Goal: Task Accomplishment & Management: Manage account settings

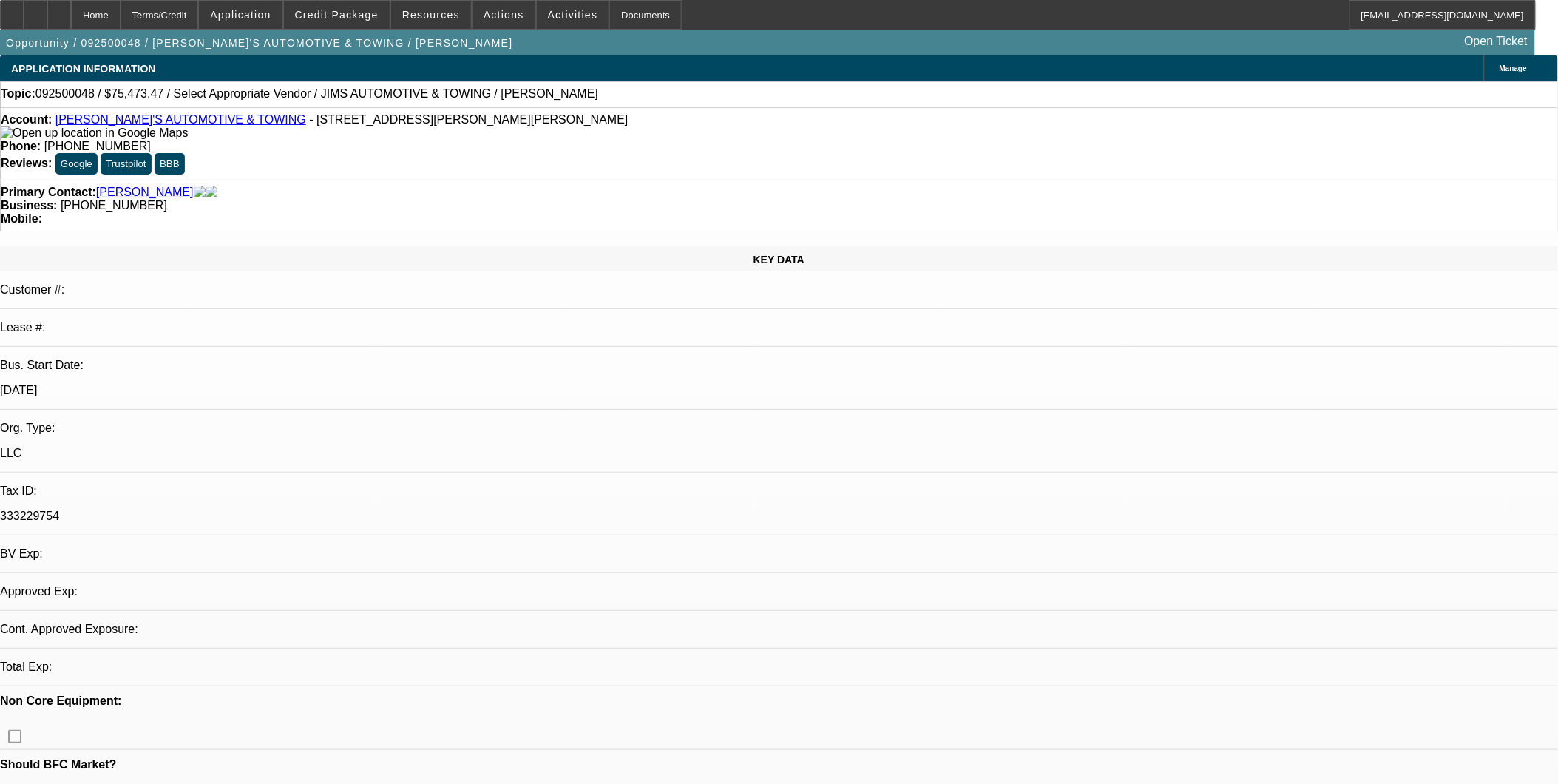
select select "0"
select select "2"
select select "0.1"
select select "1"
select select "2"
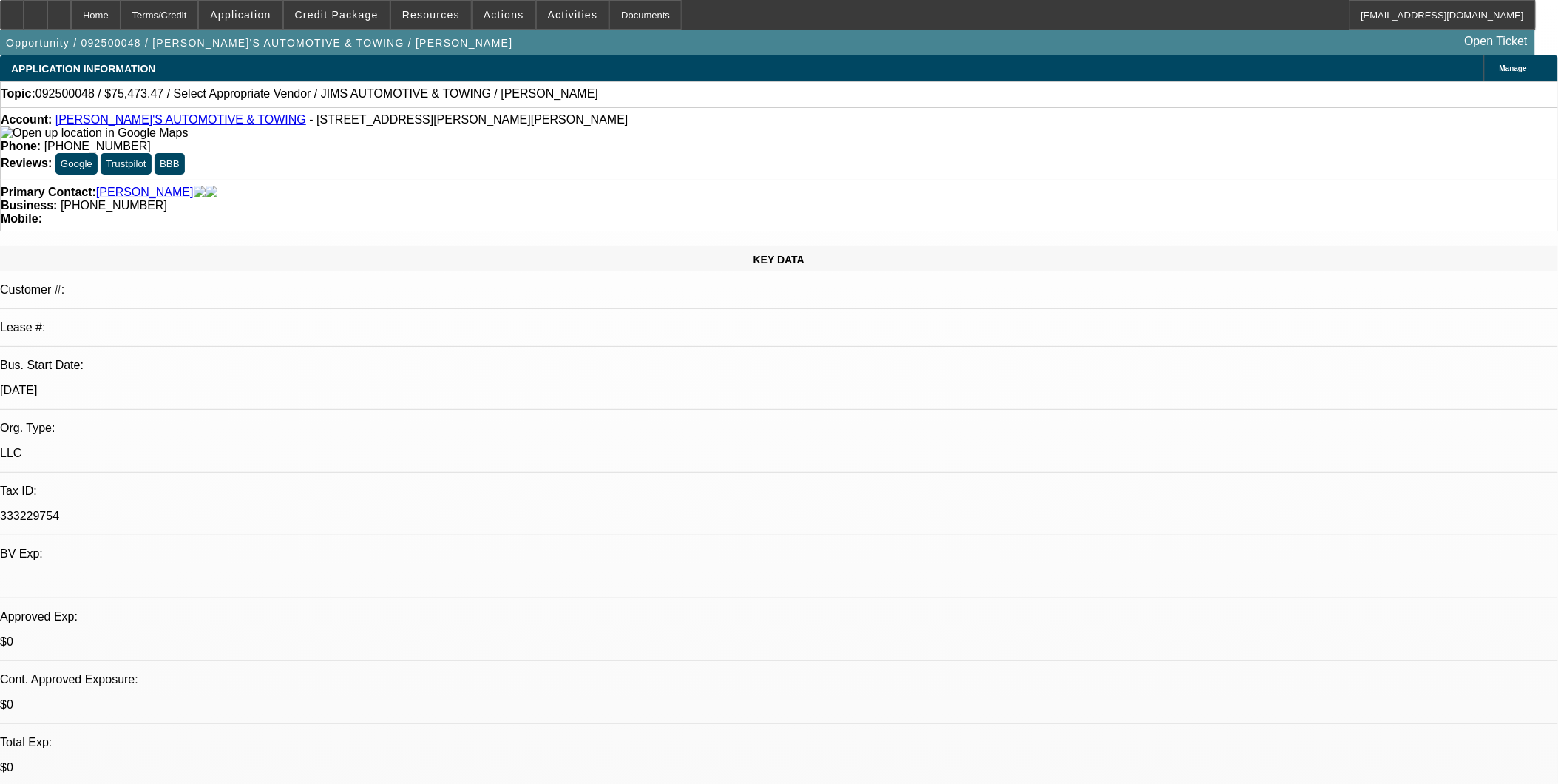
select select "4"
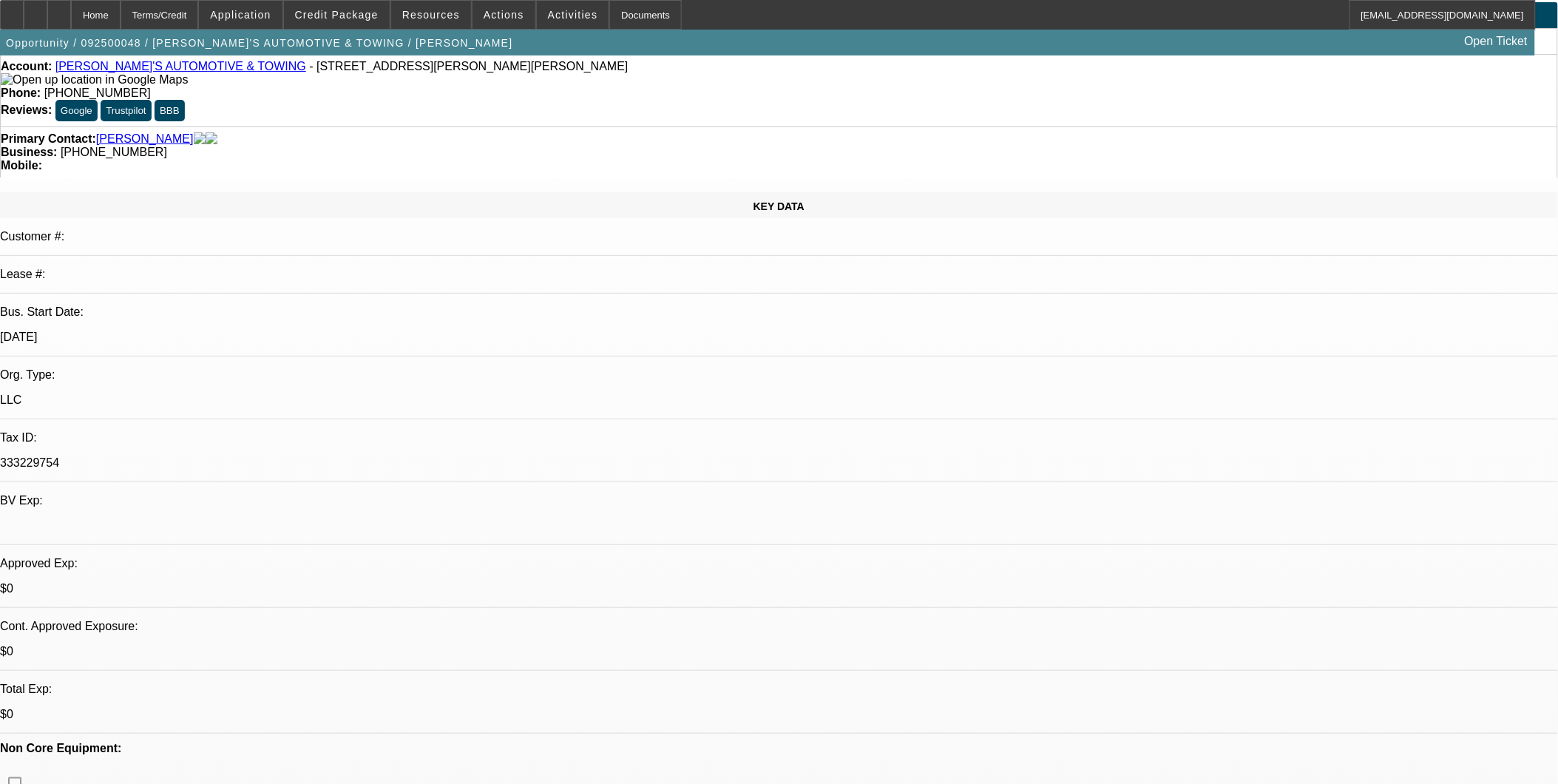
scroll to position [82, 0]
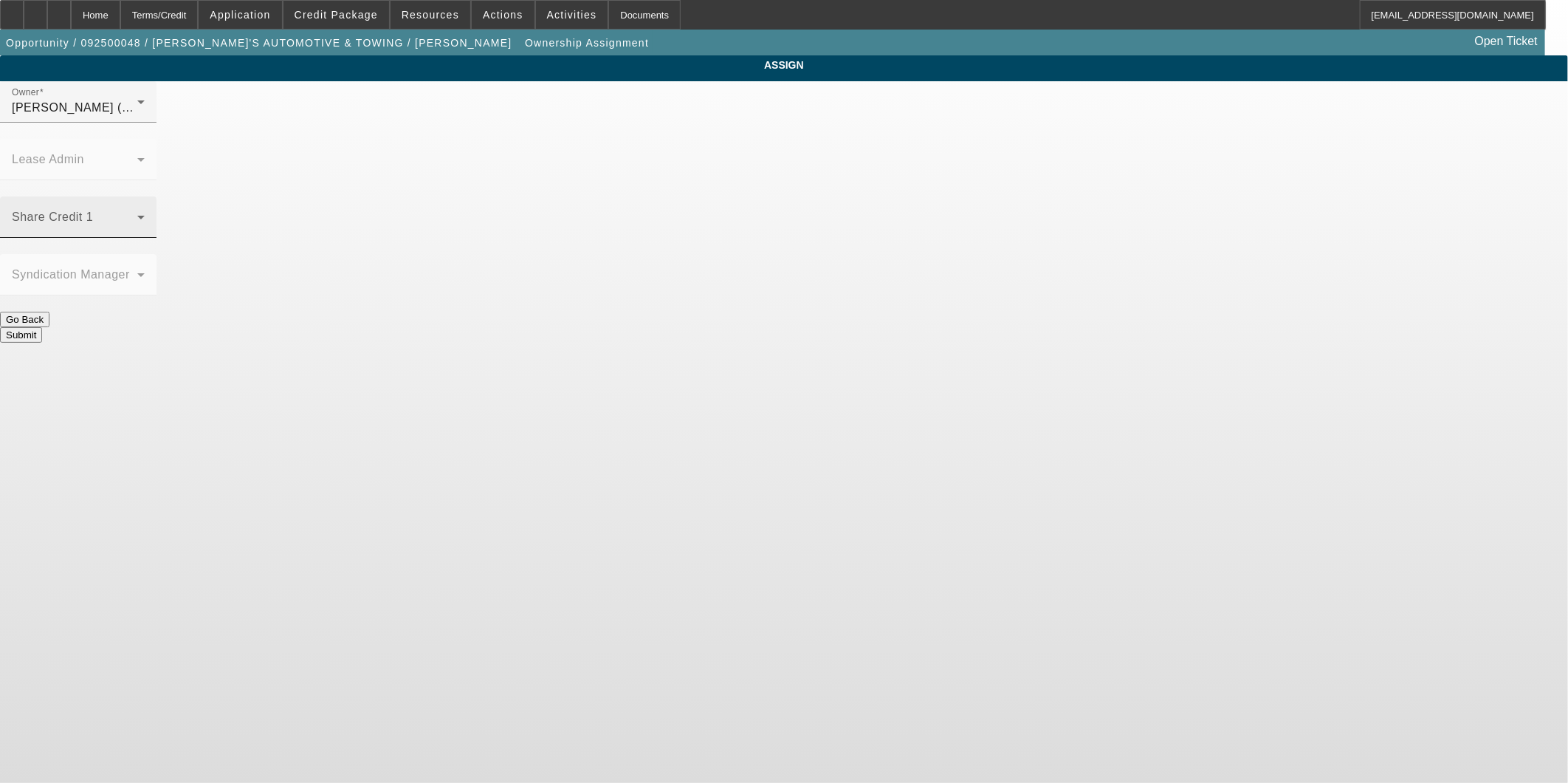
click at [145, 197] on div "Share Credit 1" at bounding box center [78, 217] width 133 height 41
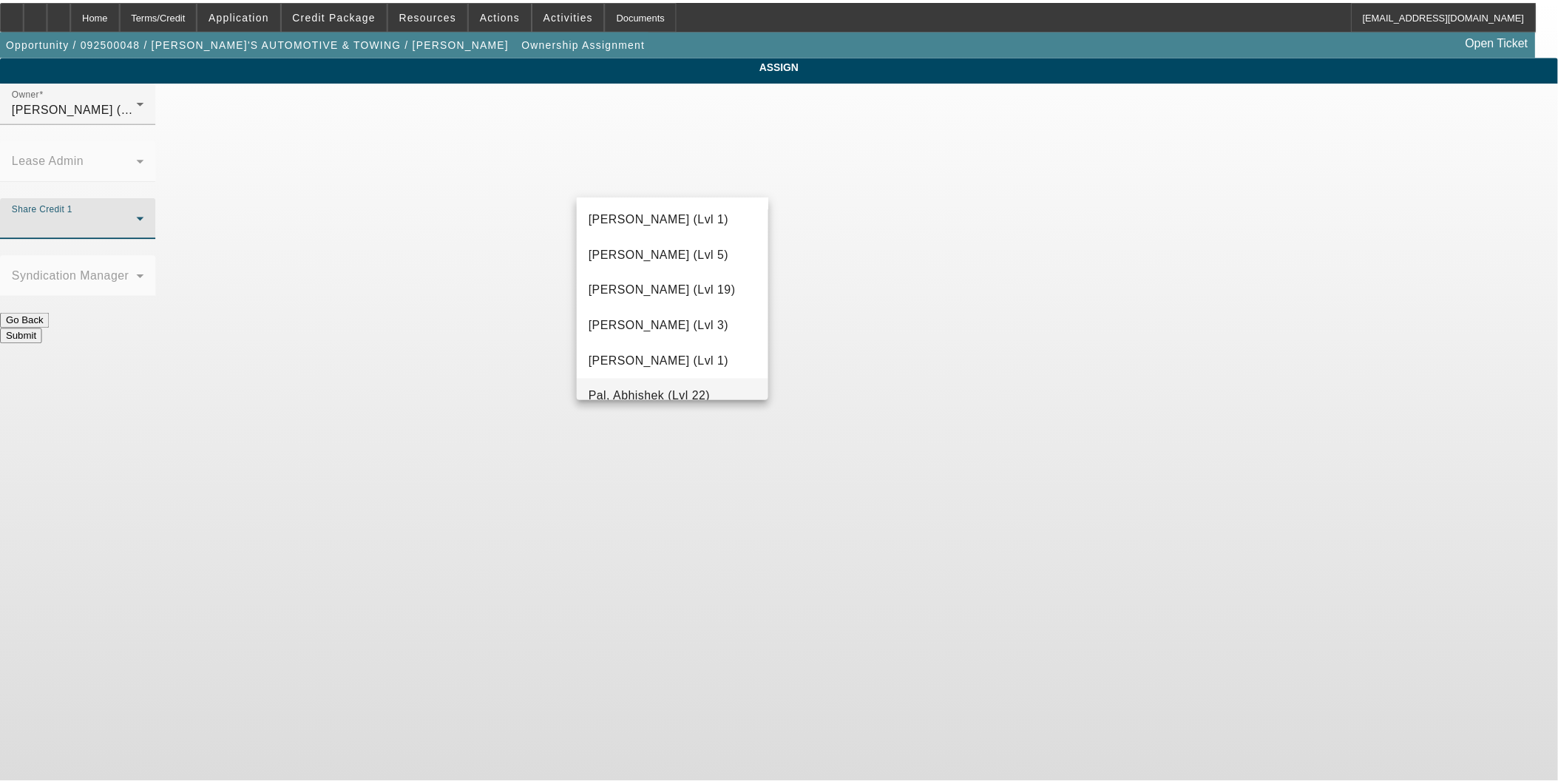
scroll to position [1233, 0]
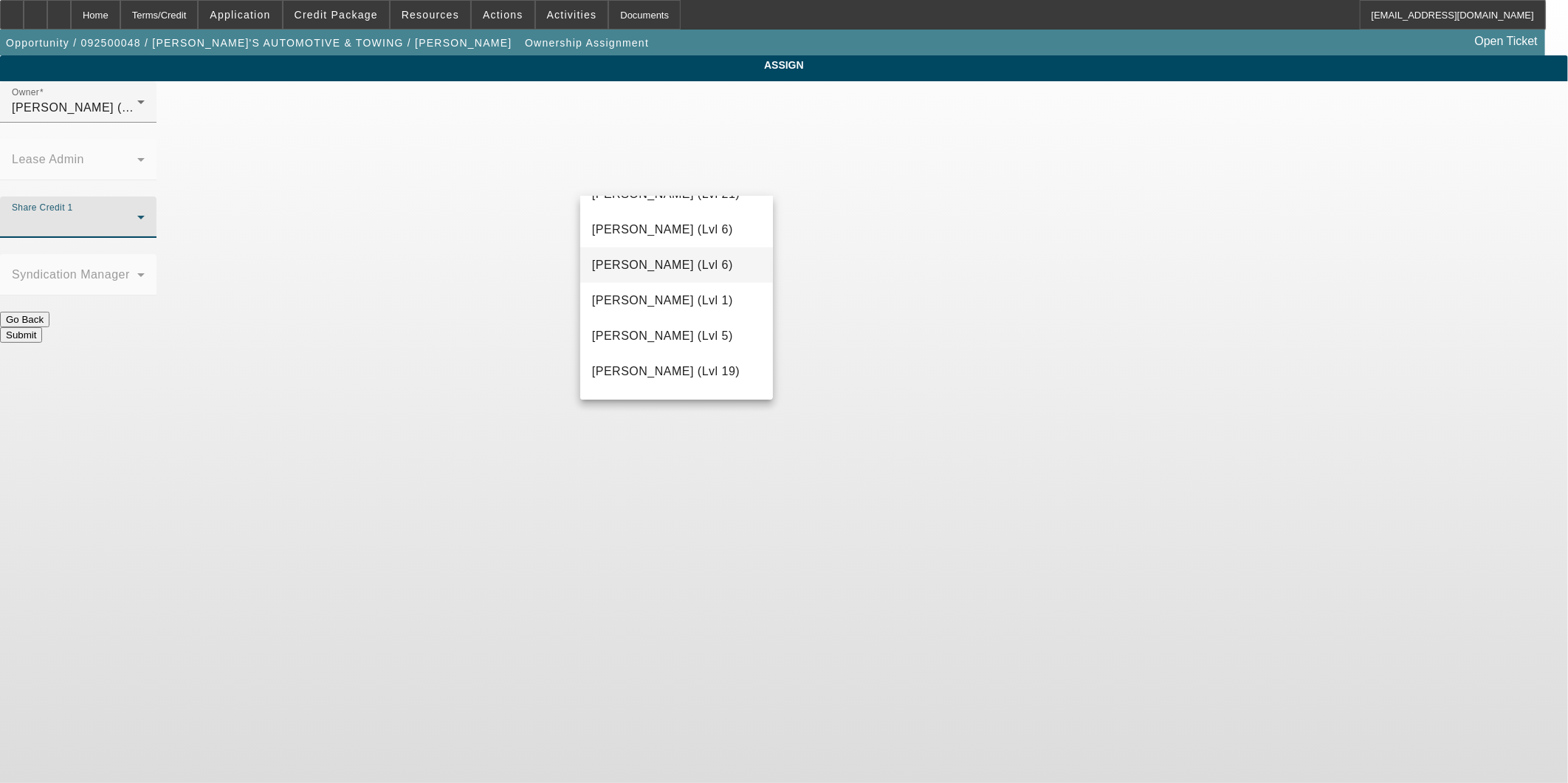
click at [666, 272] on span "[PERSON_NAME] (Lvl 6)" at bounding box center [662, 265] width 141 height 18
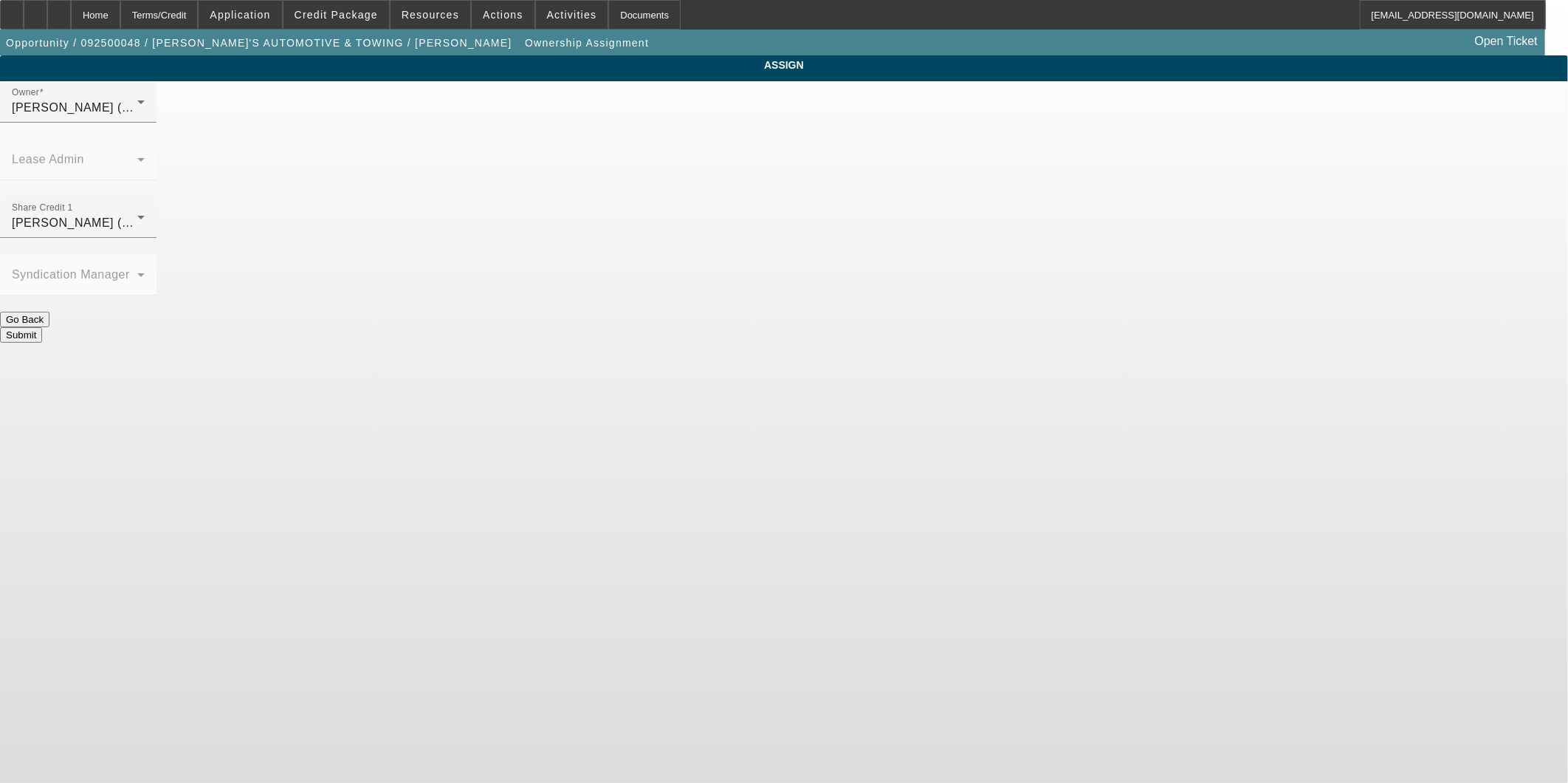
click at [42, 327] on button "Submit" at bounding box center [21, 334] width 42 height 15
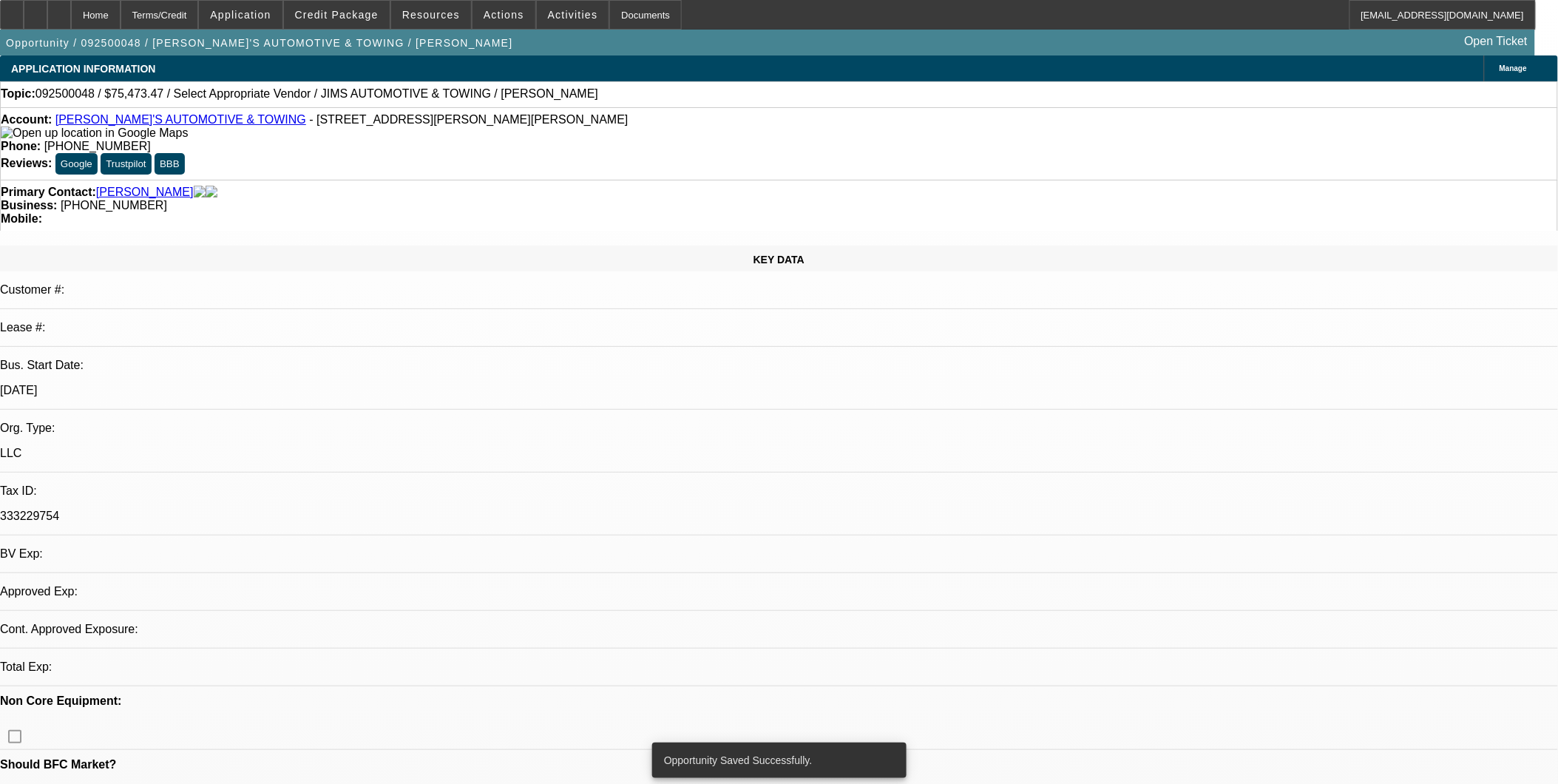
select select "0"
select select "2"
select select "0.1"
select select "4"
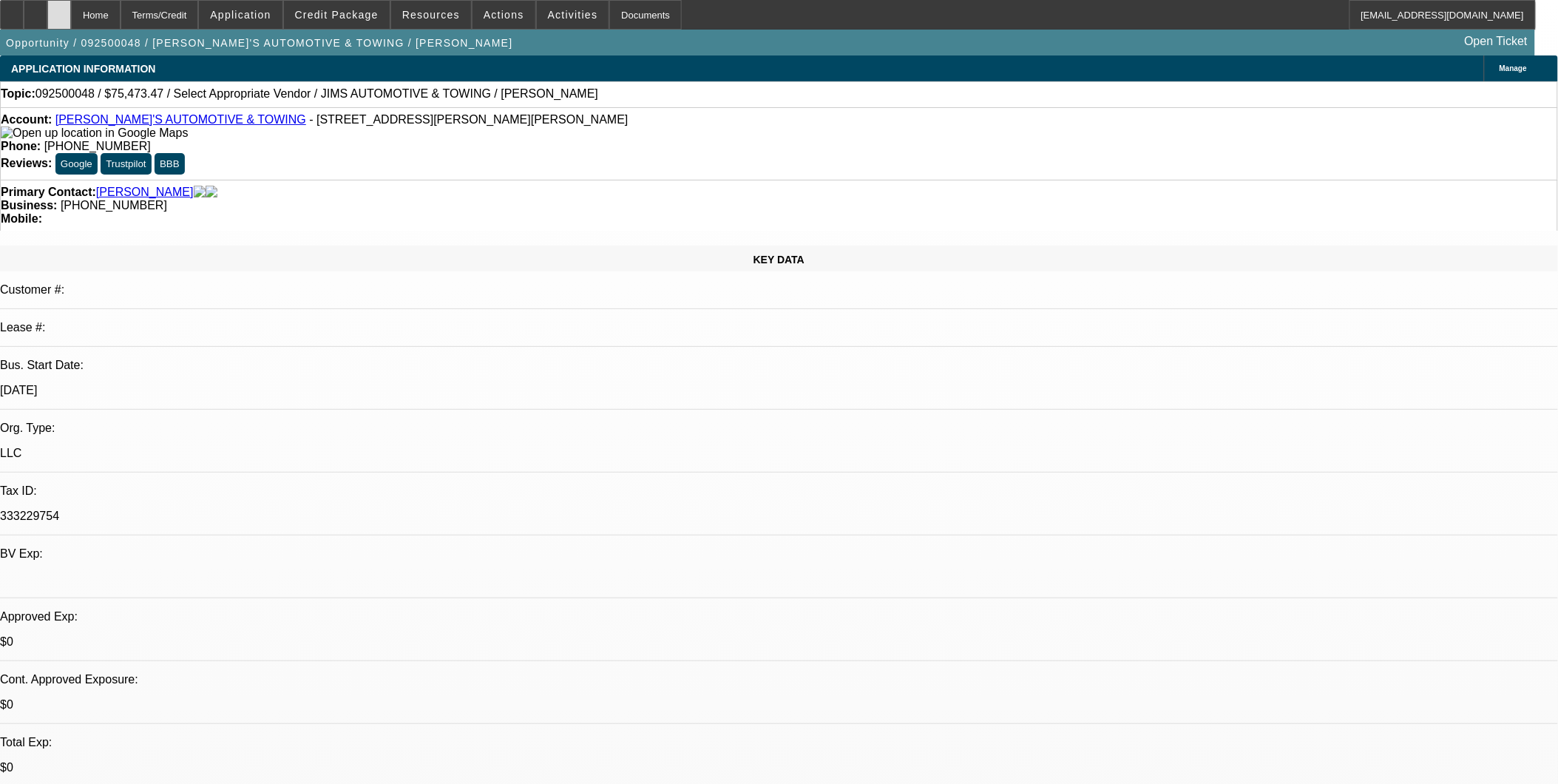
click at [59, 10] on icon at bounding box center [59, 10] width 0 height 0
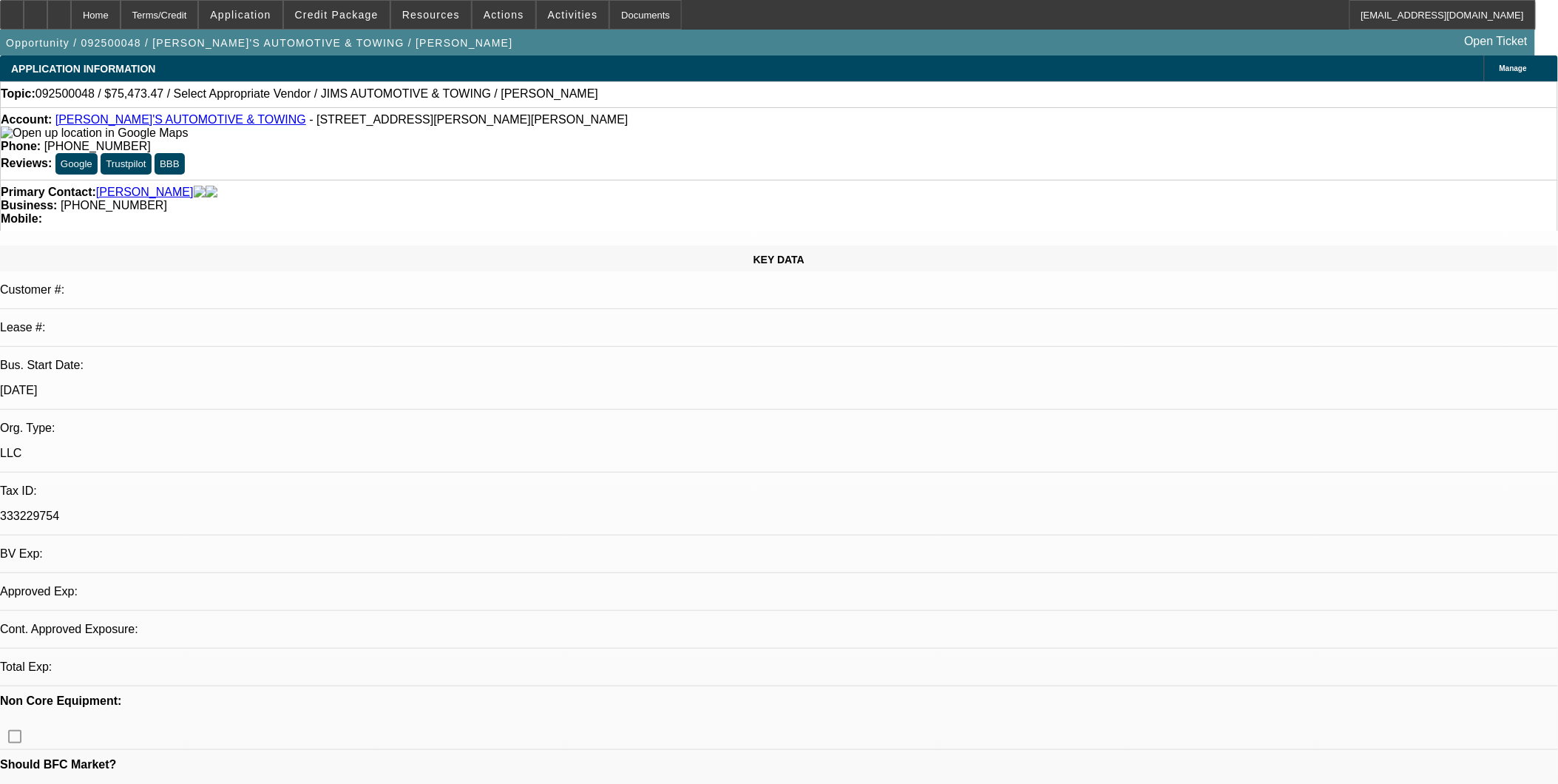
select select "0"
select select "2"
select select "0.1"
select select "4"
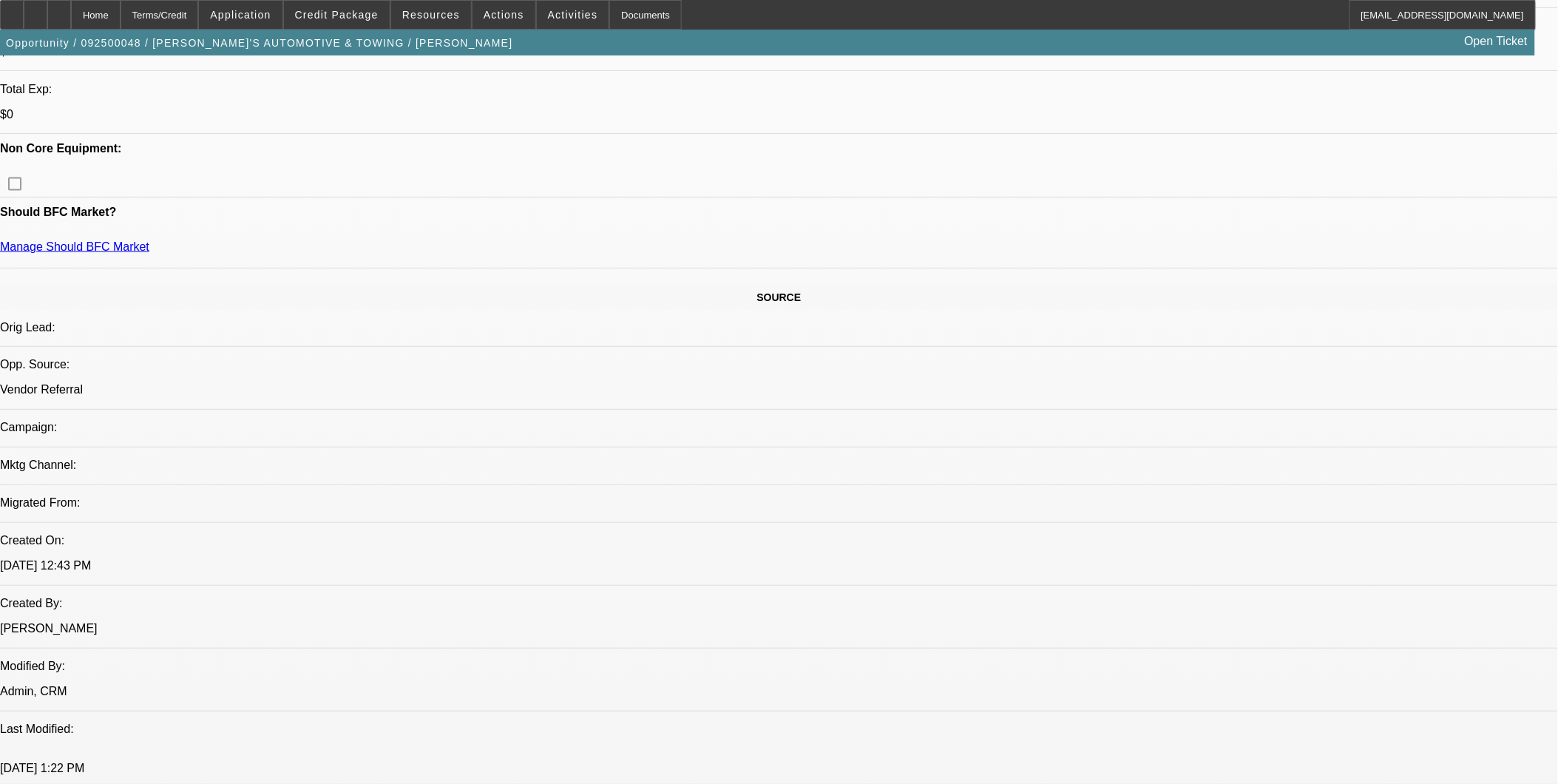
scroll to position [657, 0]
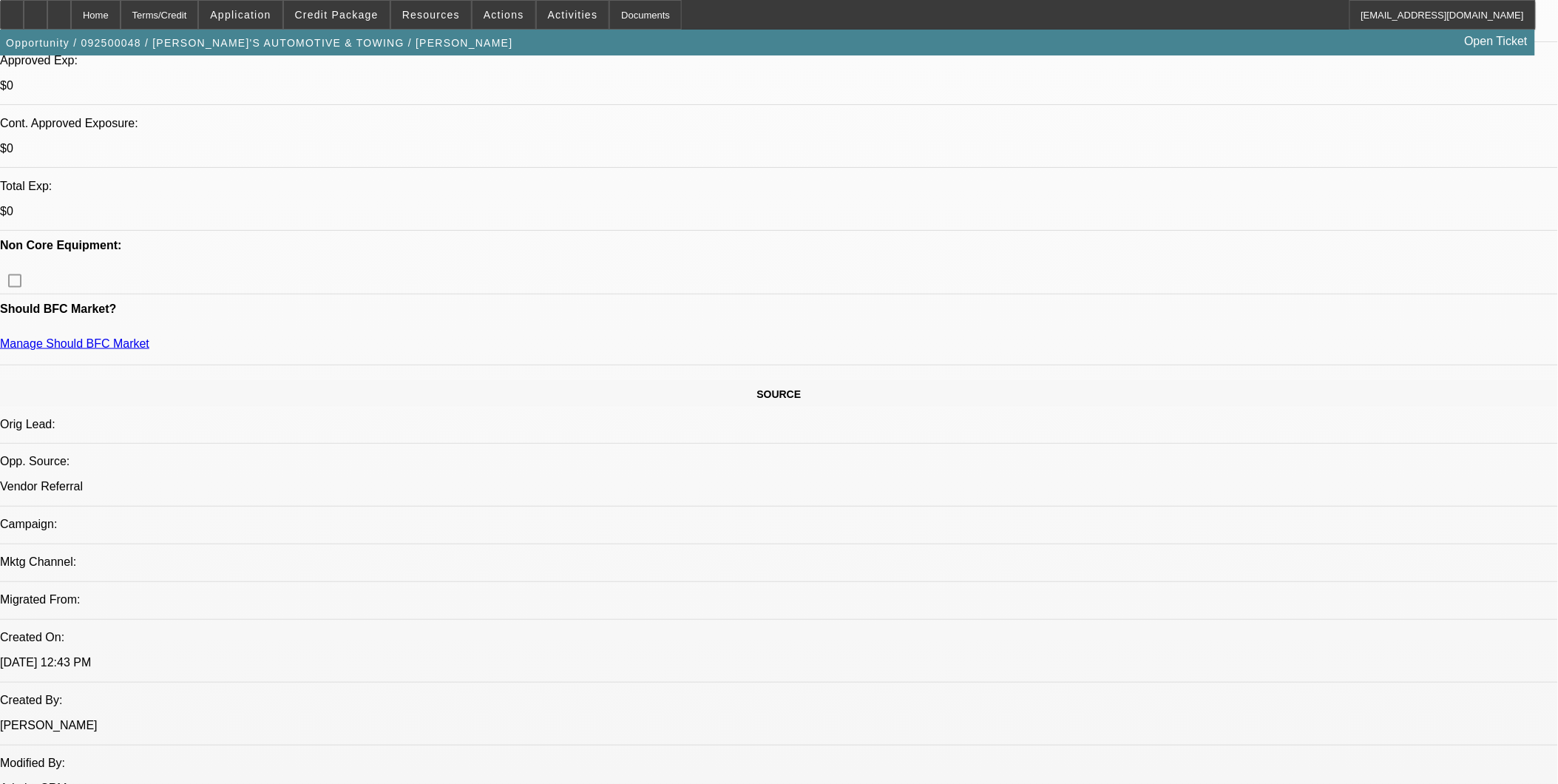
scroll to position [410, 0]
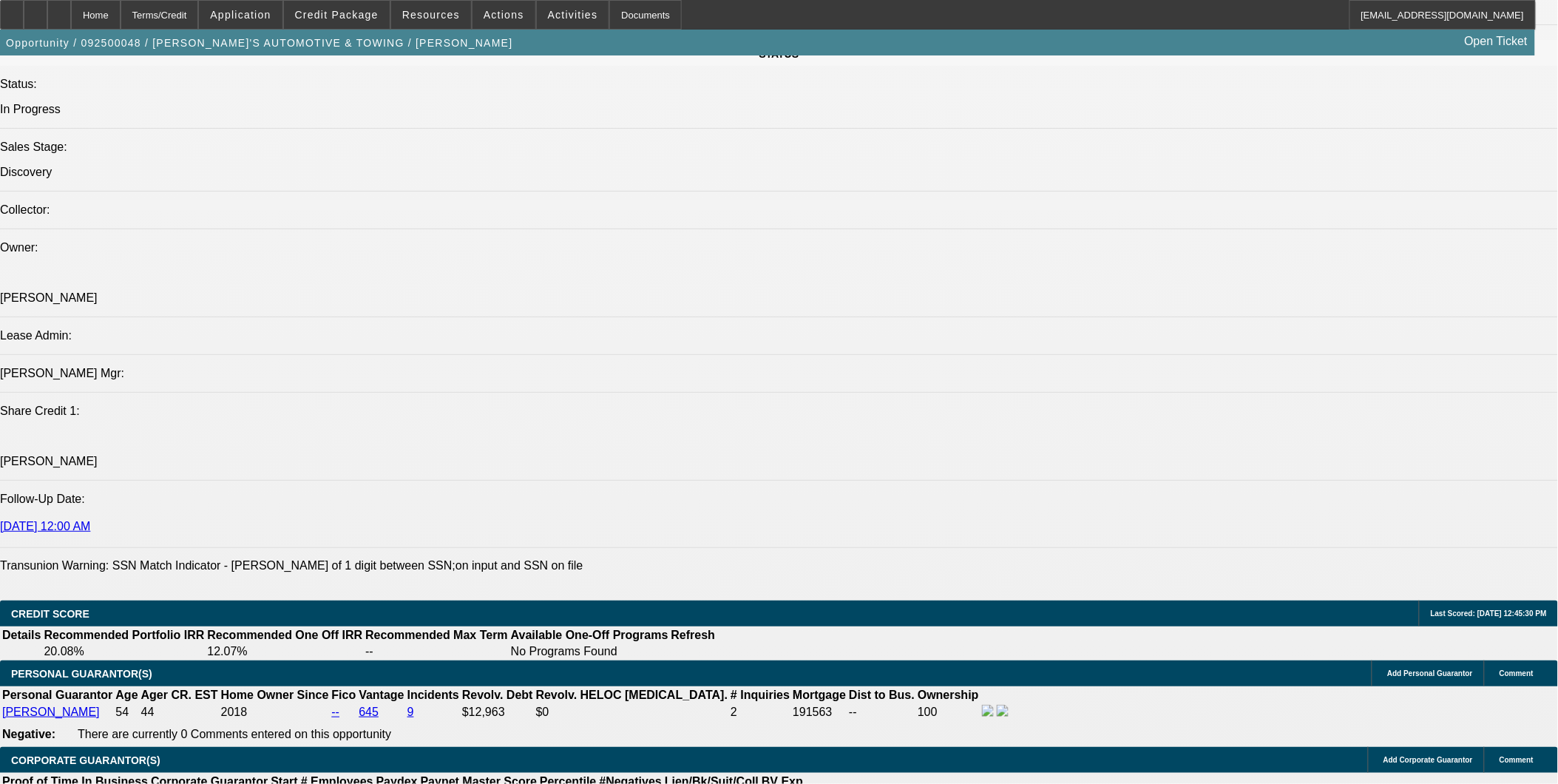
scroll to position [1889, 0]
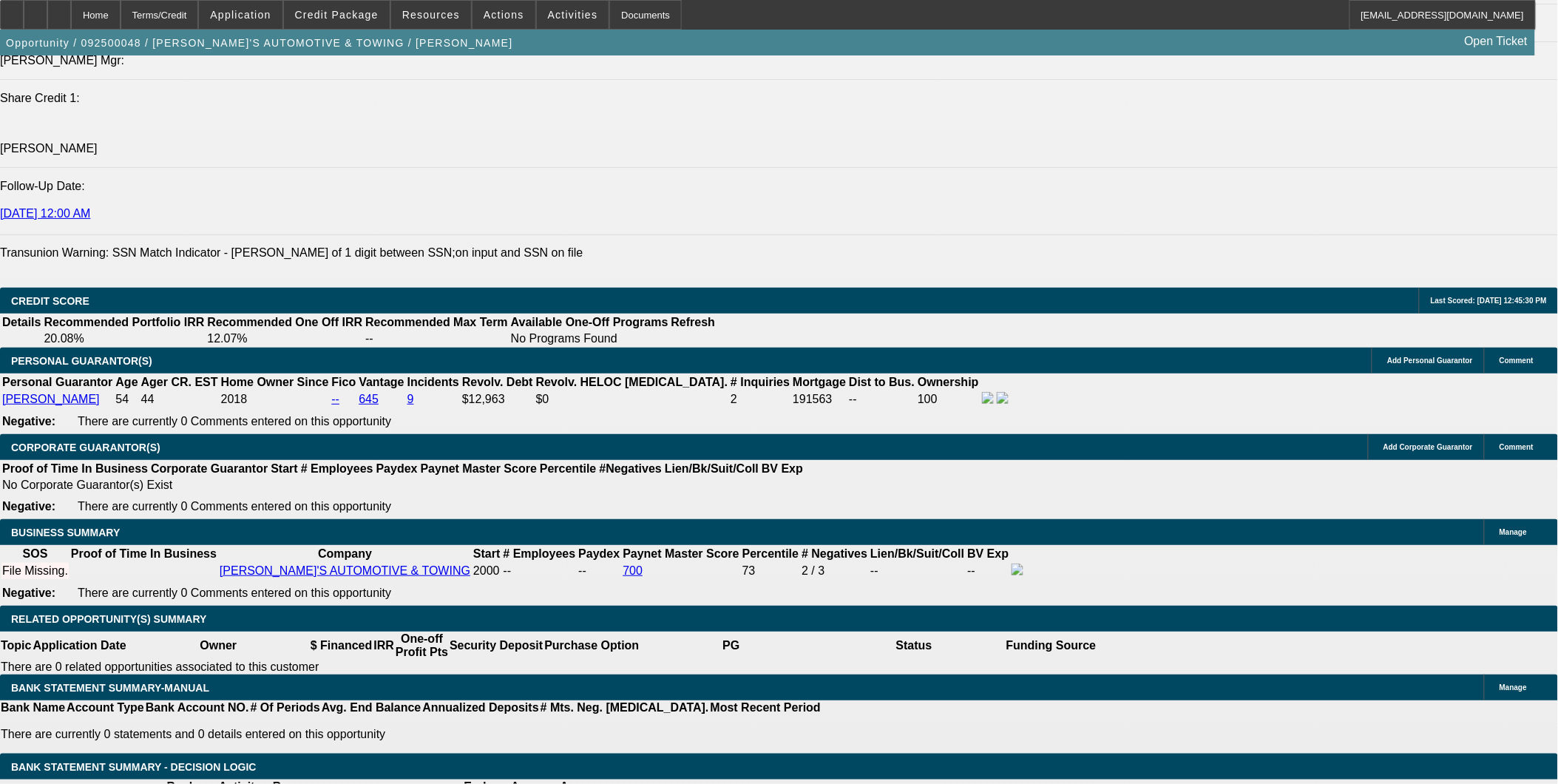
type input "60"
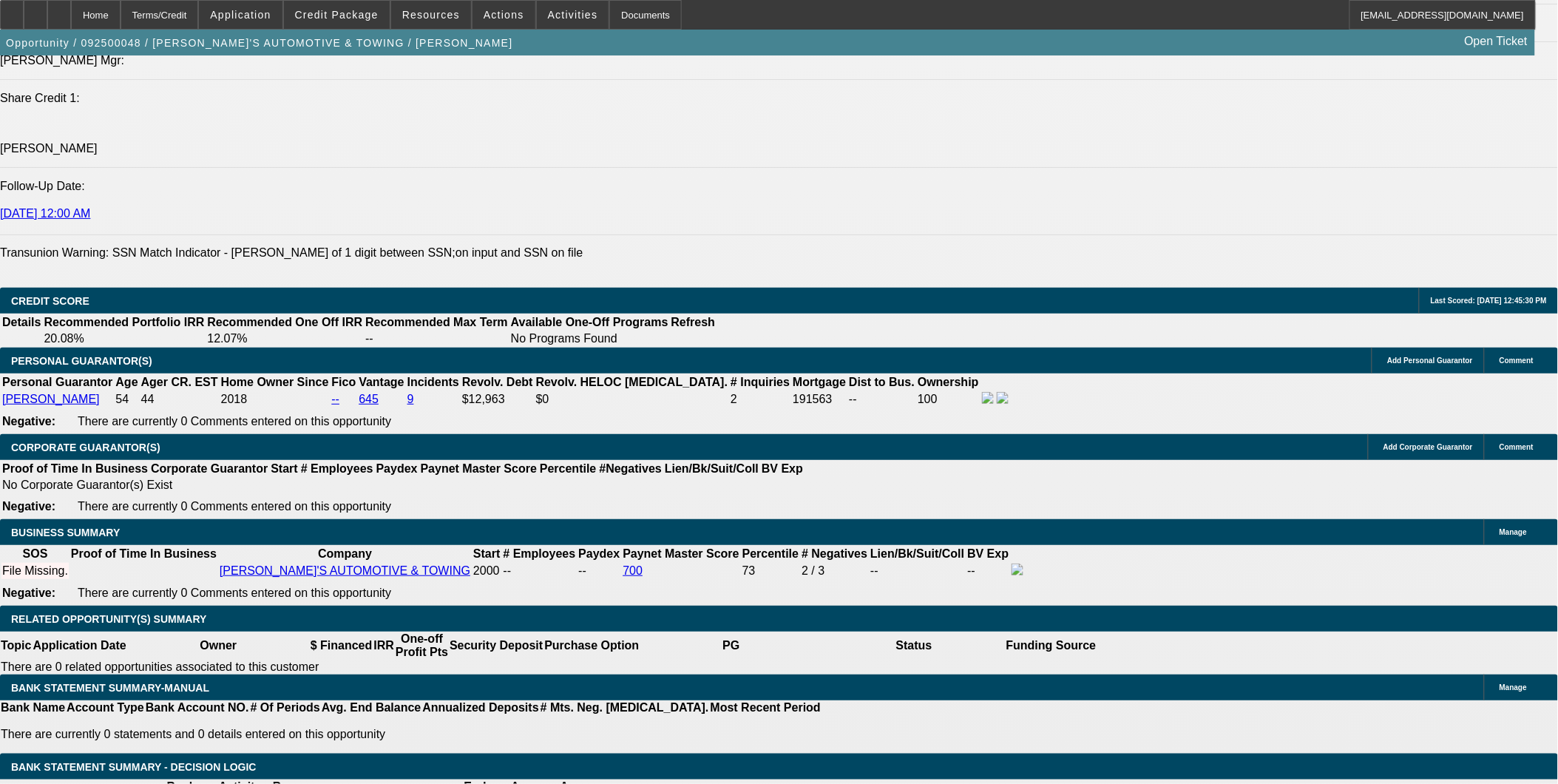
type input "$0.00"
type input "1"
type input "$1,290.12"
type input "$2,580.24"
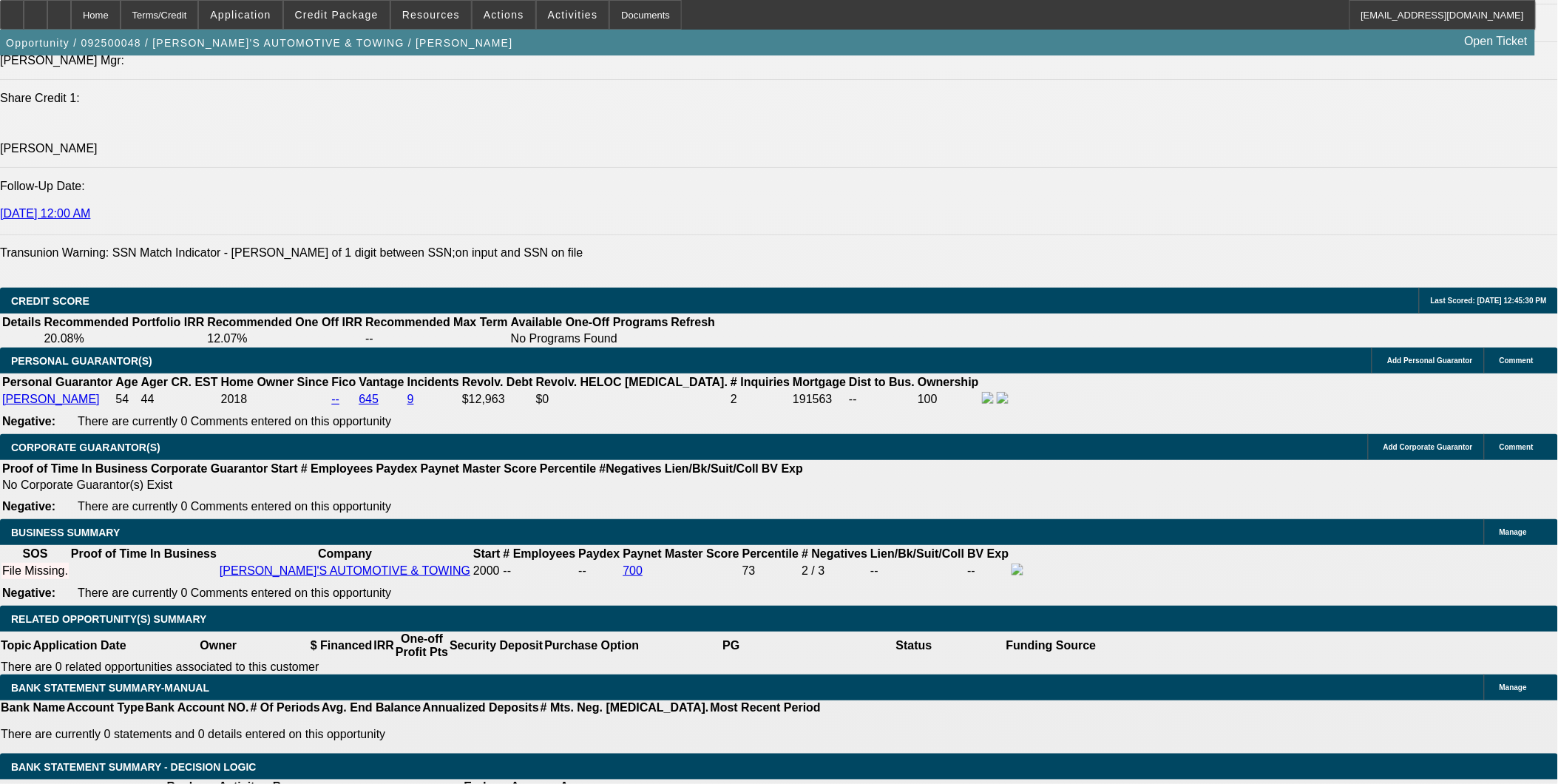
type input "15"
type input "$1,795.51"
type input "$3,591.02"
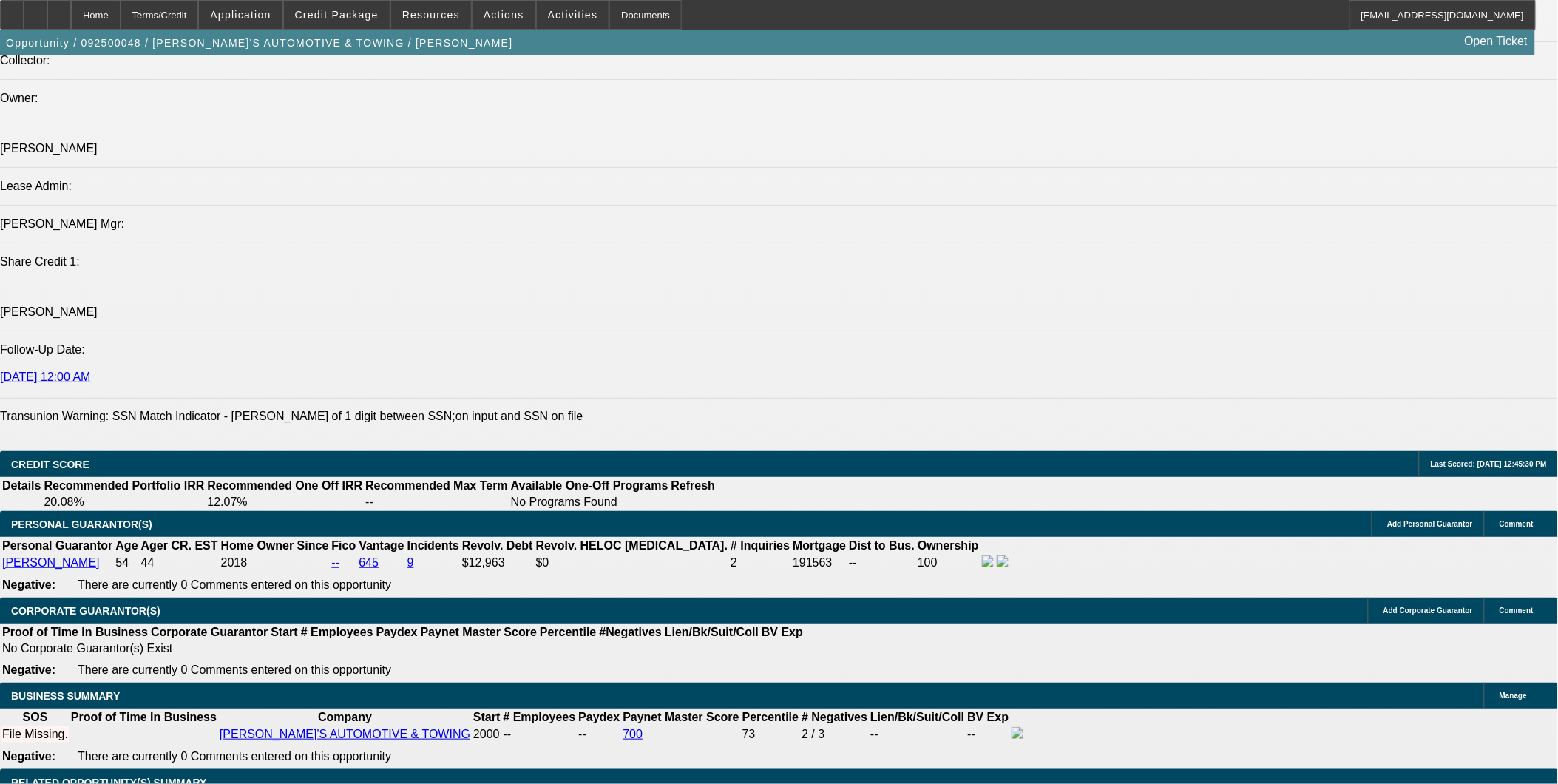
scroll to position [1725, 0]
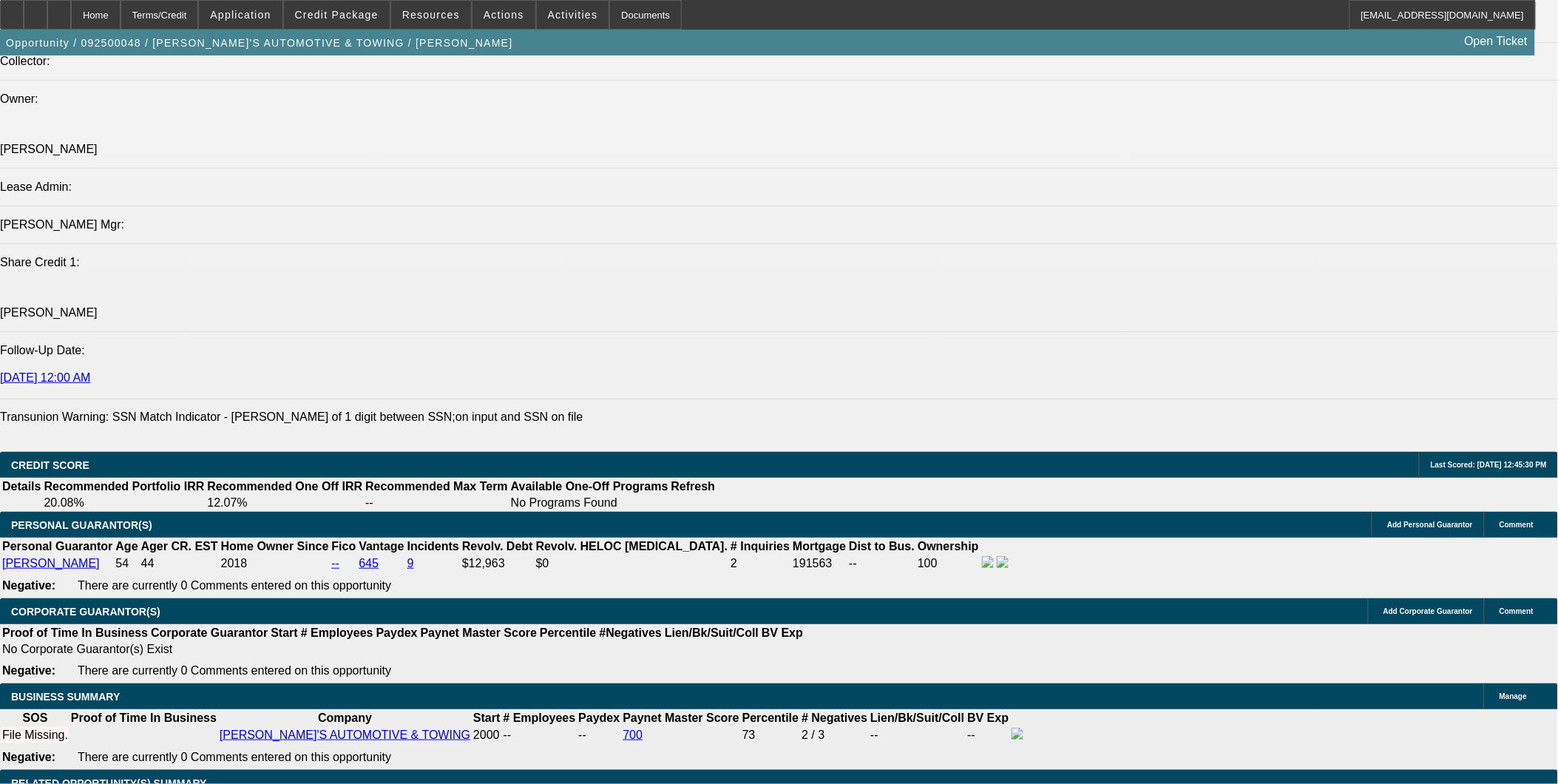
type input "12"
type input "$1,290.12"
type input "$2,580.24"
type input "$1,678.87"
type input "$3,357.74"
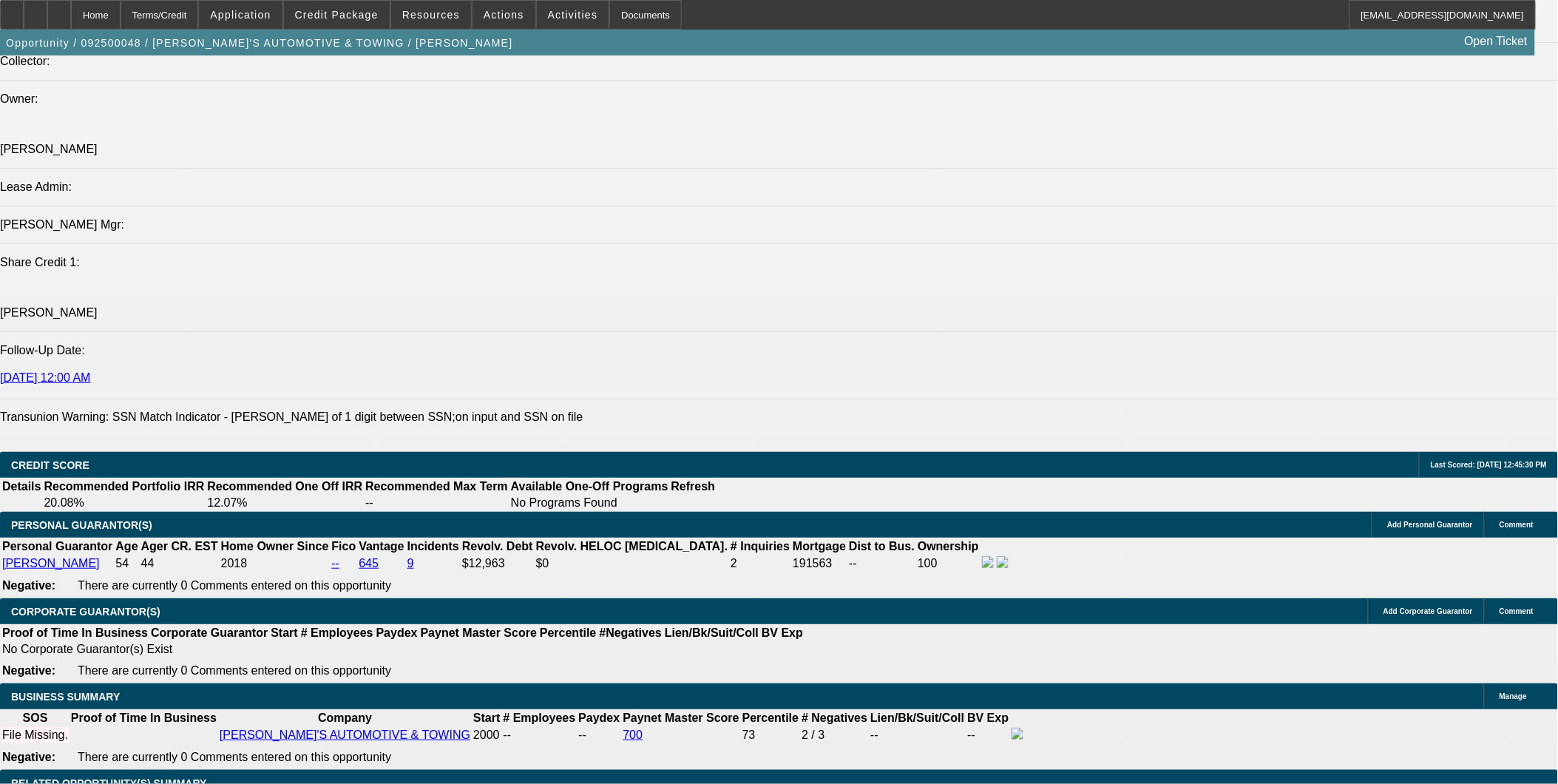
type input "12"
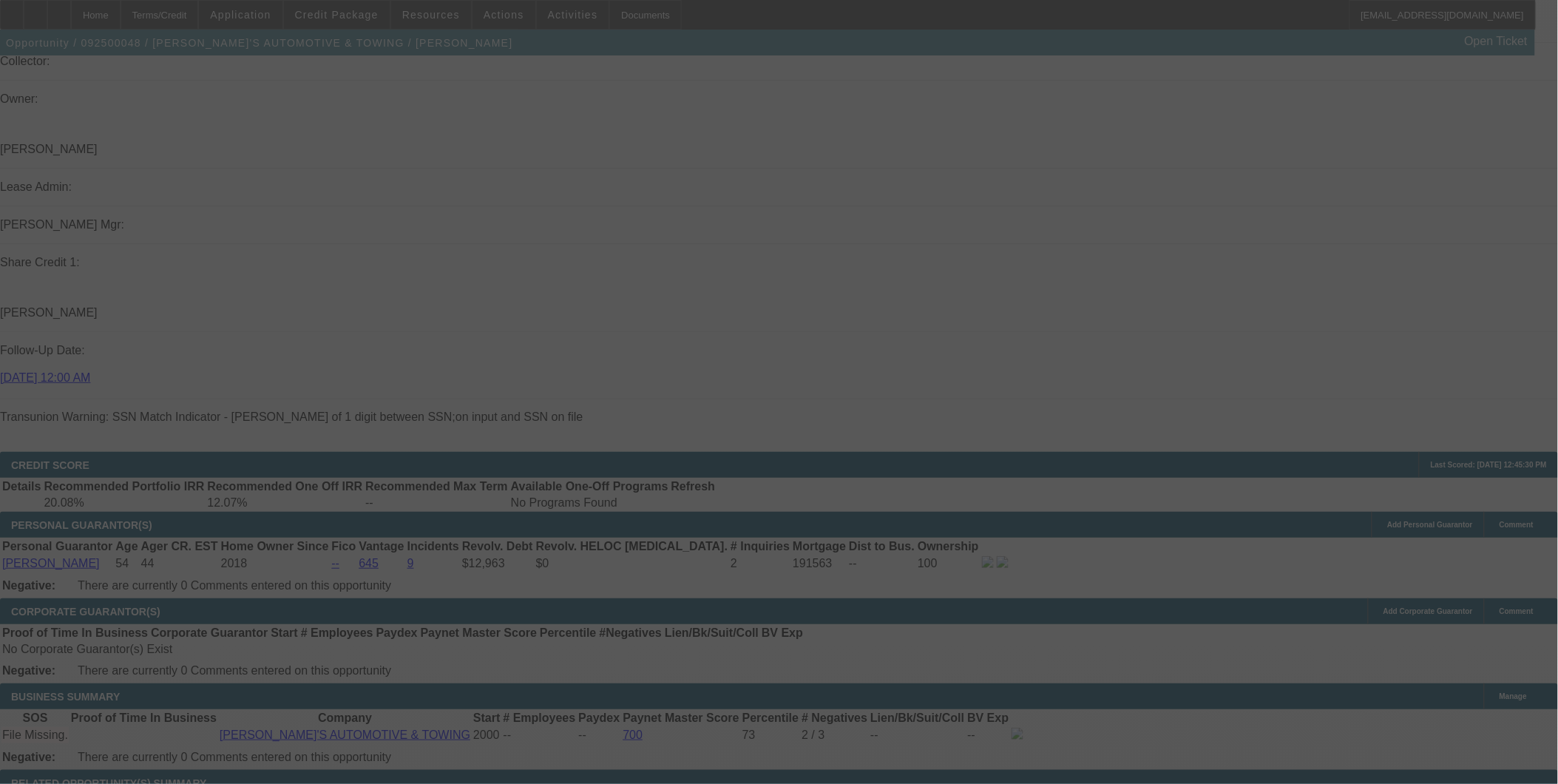
select select "0"
select select "2"
select select "0.1"
select select "4"
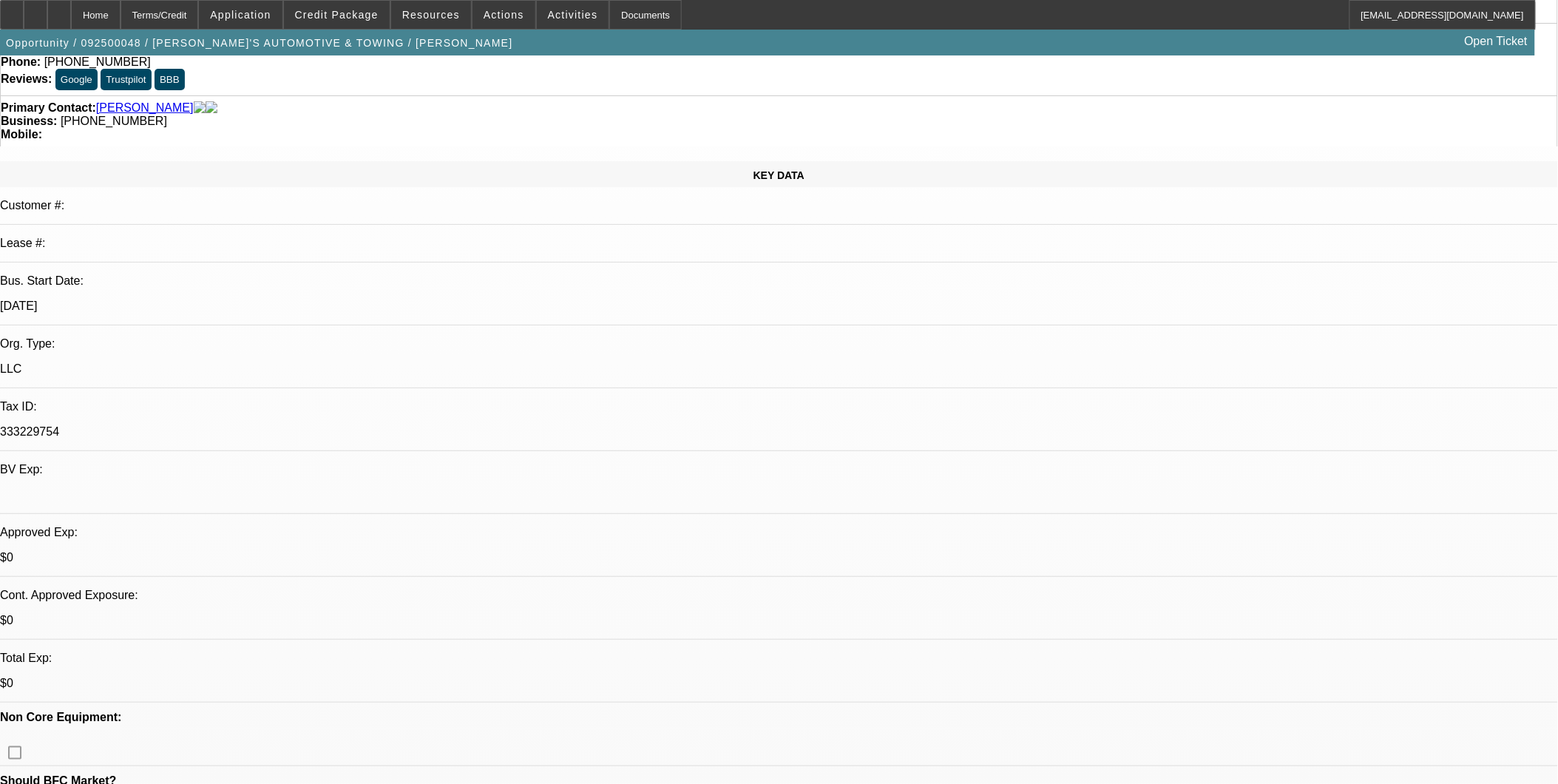
scroll to position [0, 0]
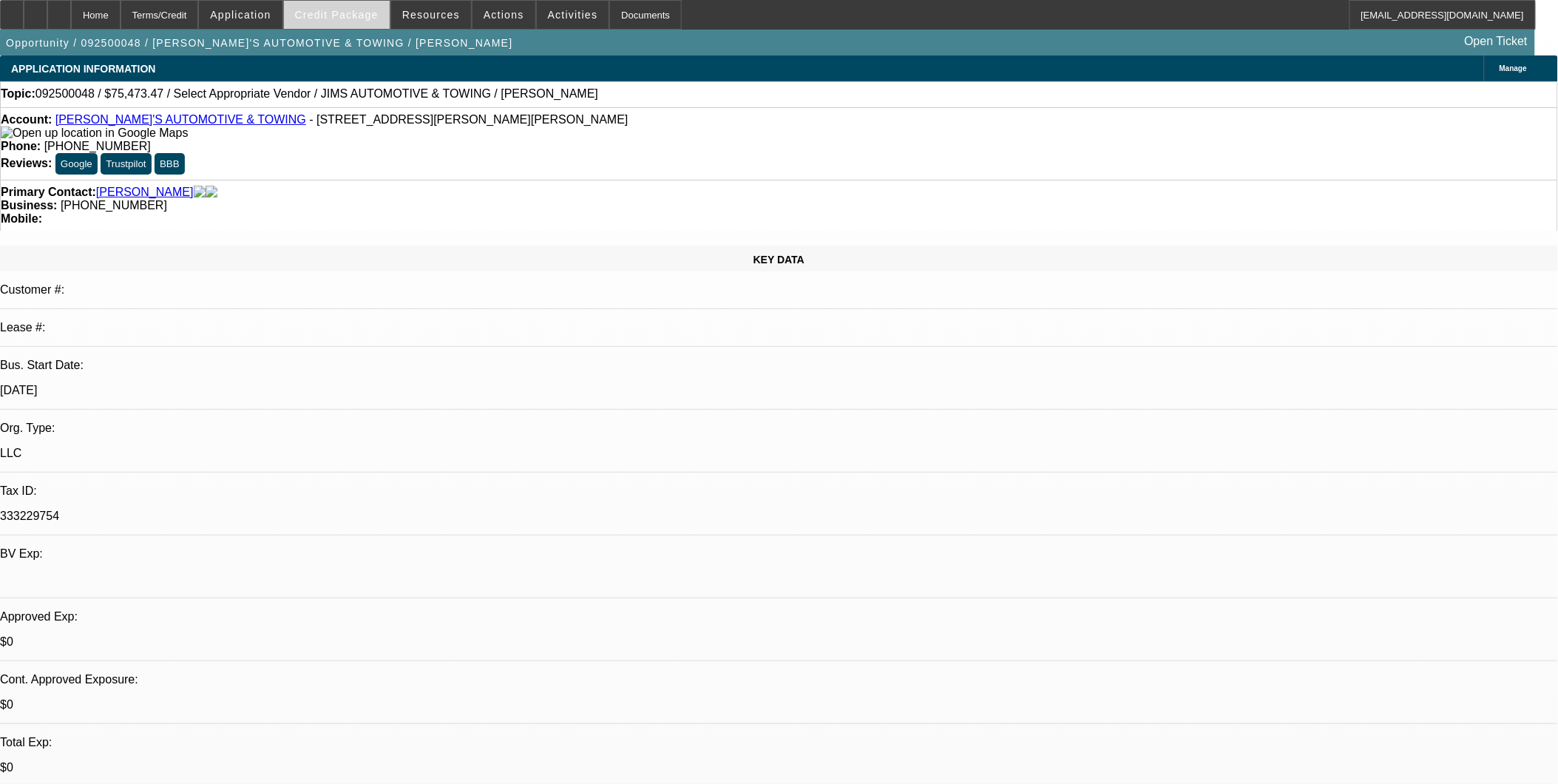
click at [345, 18] on span "Credit Package" at bounding box center [336, 14] width 84 height 12
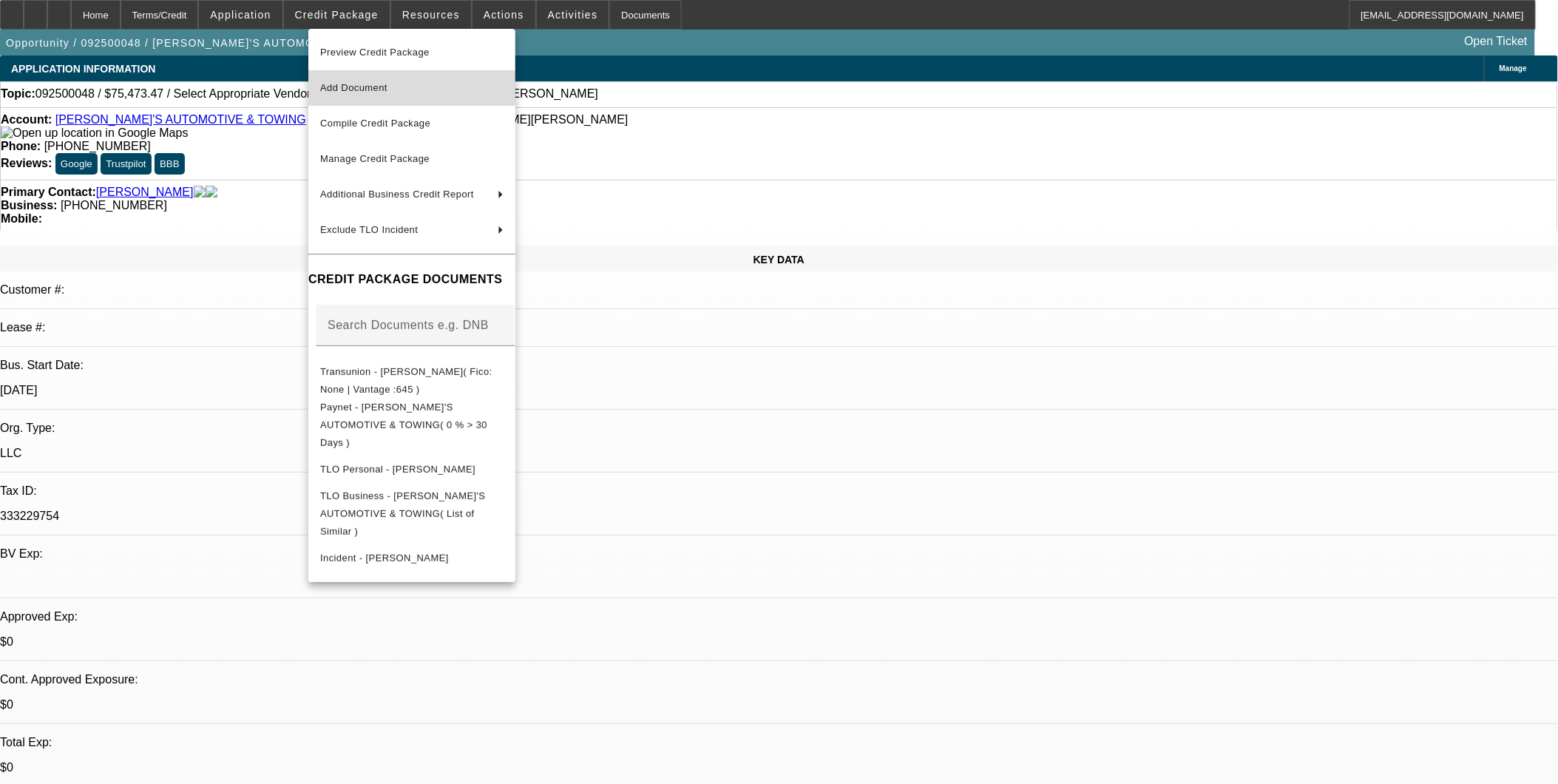
click at [363, 92] on span "Add Document" at bounding box center [412, 88] width 183 height 18
